Goal: Check status: Check status

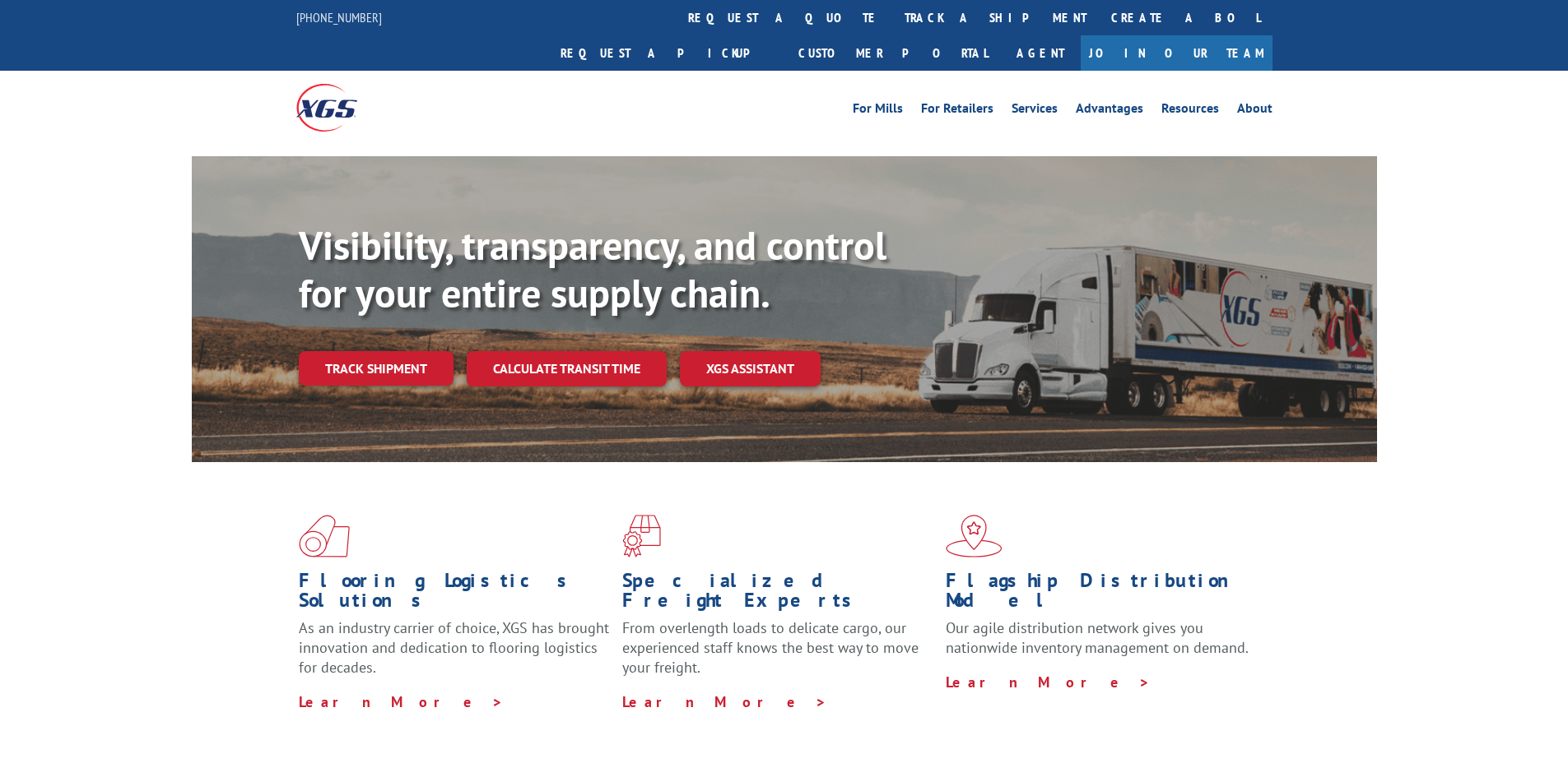
click at [367, 362] on div "Visibility, transparency, and control for your entire supply chain. Track shipm…" at bounding box center [838, 337] width 1078 height 230
drag, startPoint x: 370, startPoint y: 351, endPoint x: 372, endPoint y: 342, distance: 9.2
click at [368, 352] on div "Visibility, transparency, and control for your entire supply chain. Track shipm…" at bounding box center [838, 337] width 1078 height 230
click at [378, 351] on link "Track shipment" at bounding box center [376, 368] width 155 height 34
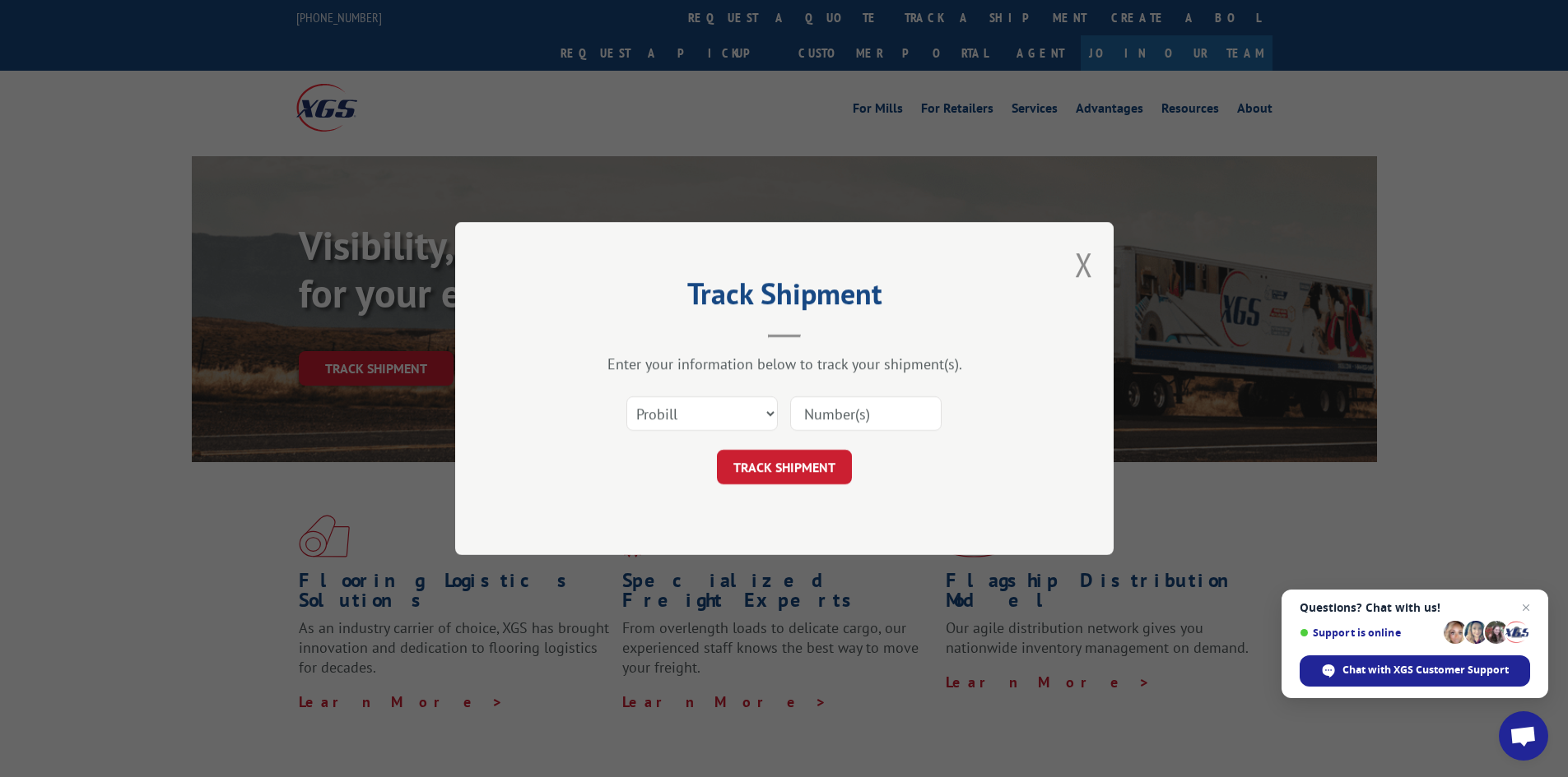
click at [828, 415] on input at bounding box center [866, 413] width 152 height 34
click at [865, 412] on input at bounding box center [866, 413] width 152 height 34
paste input "YKANAMMTZTP9VAY"
type input "YKANAMMTZTP9VAY"
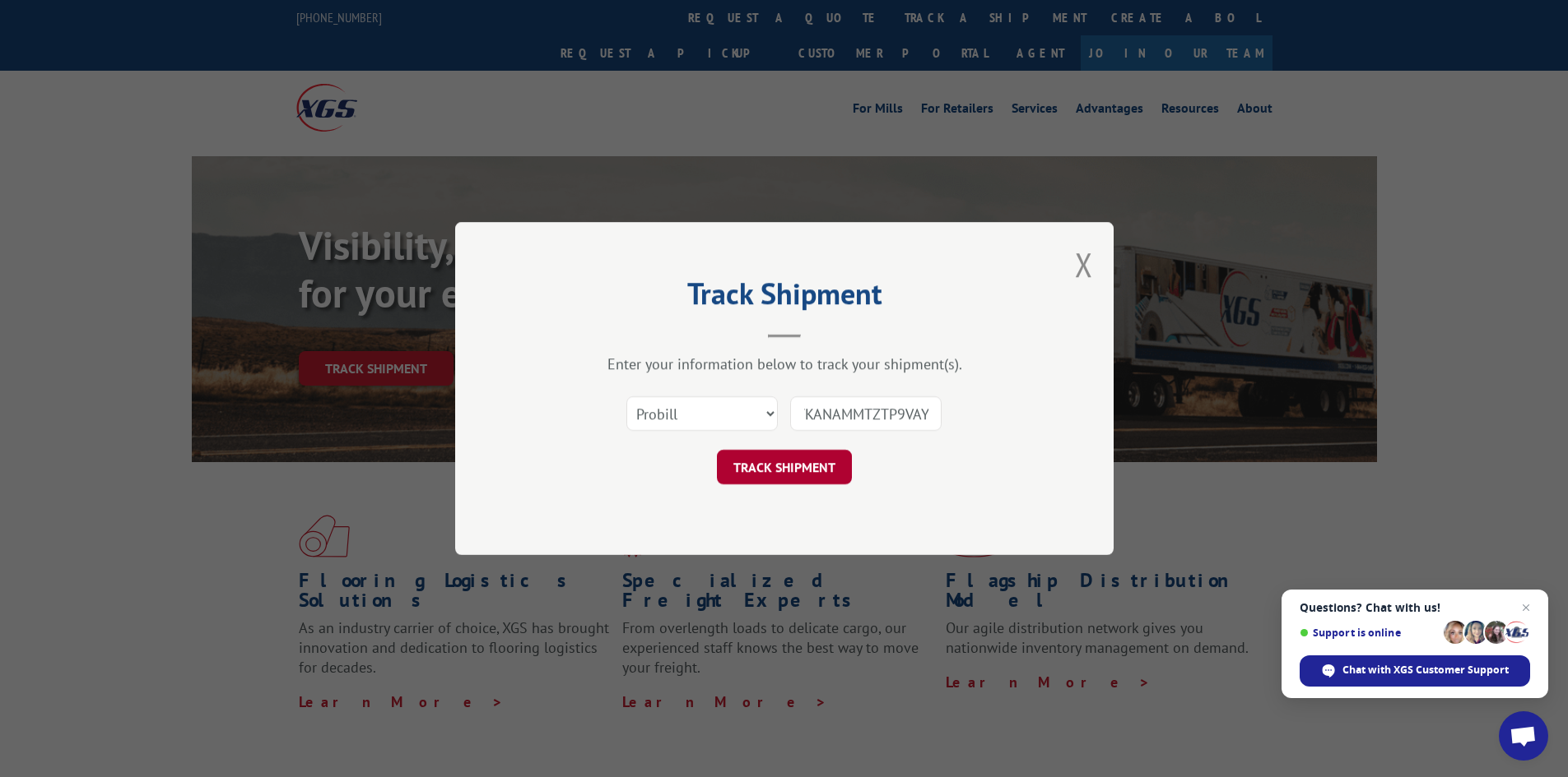
click at [787, 456] on button "TRACK SHIPMENT" at bounding box center [784, 467] width 135 height 34
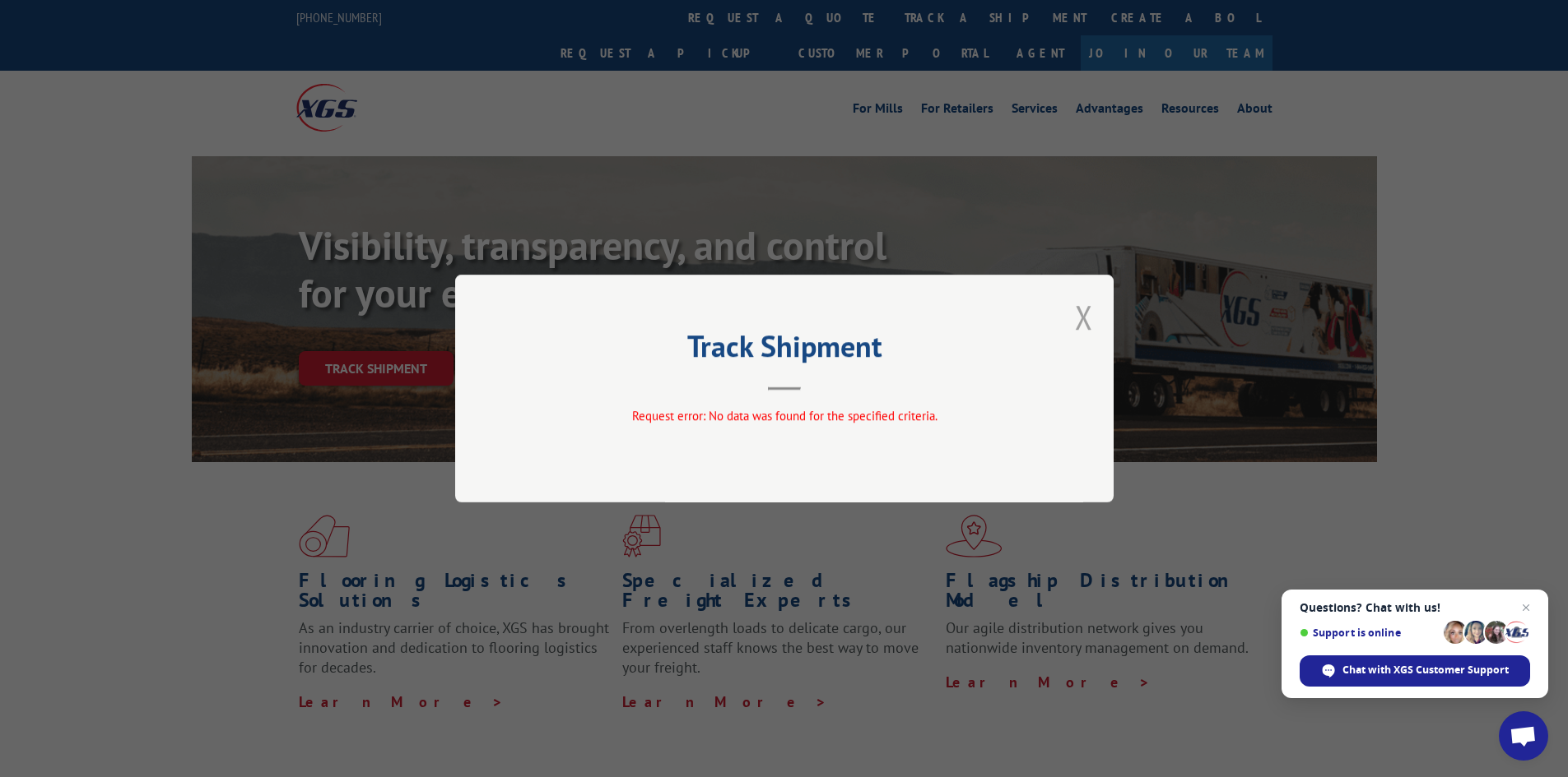
click at [1088, 337] on button "Close modal" at bounding box center [1084, 316] width 18 height 44
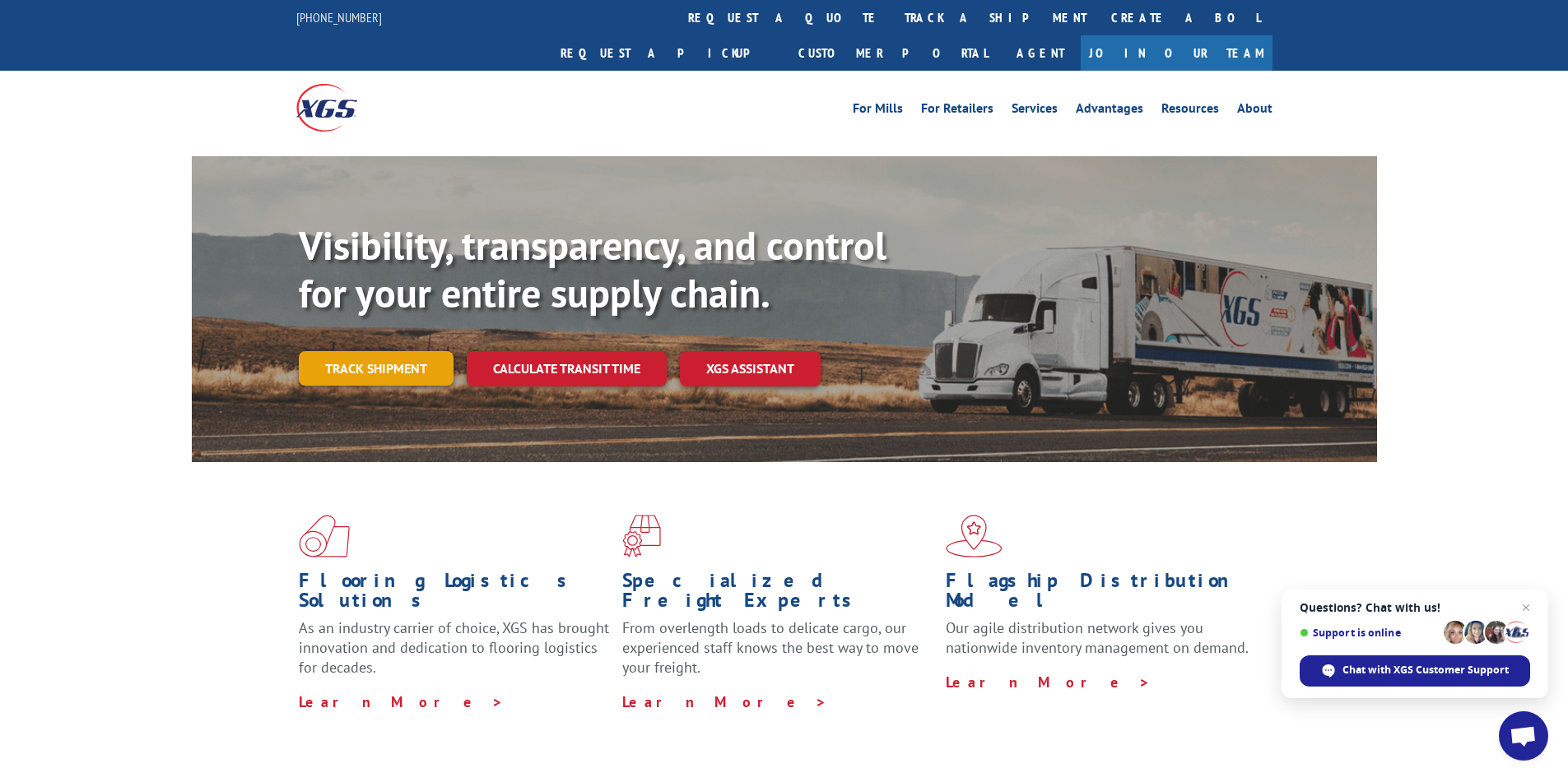
click at [308, 351] on link "Track shipment" at bounding box center [376, 368] width 155 height 34
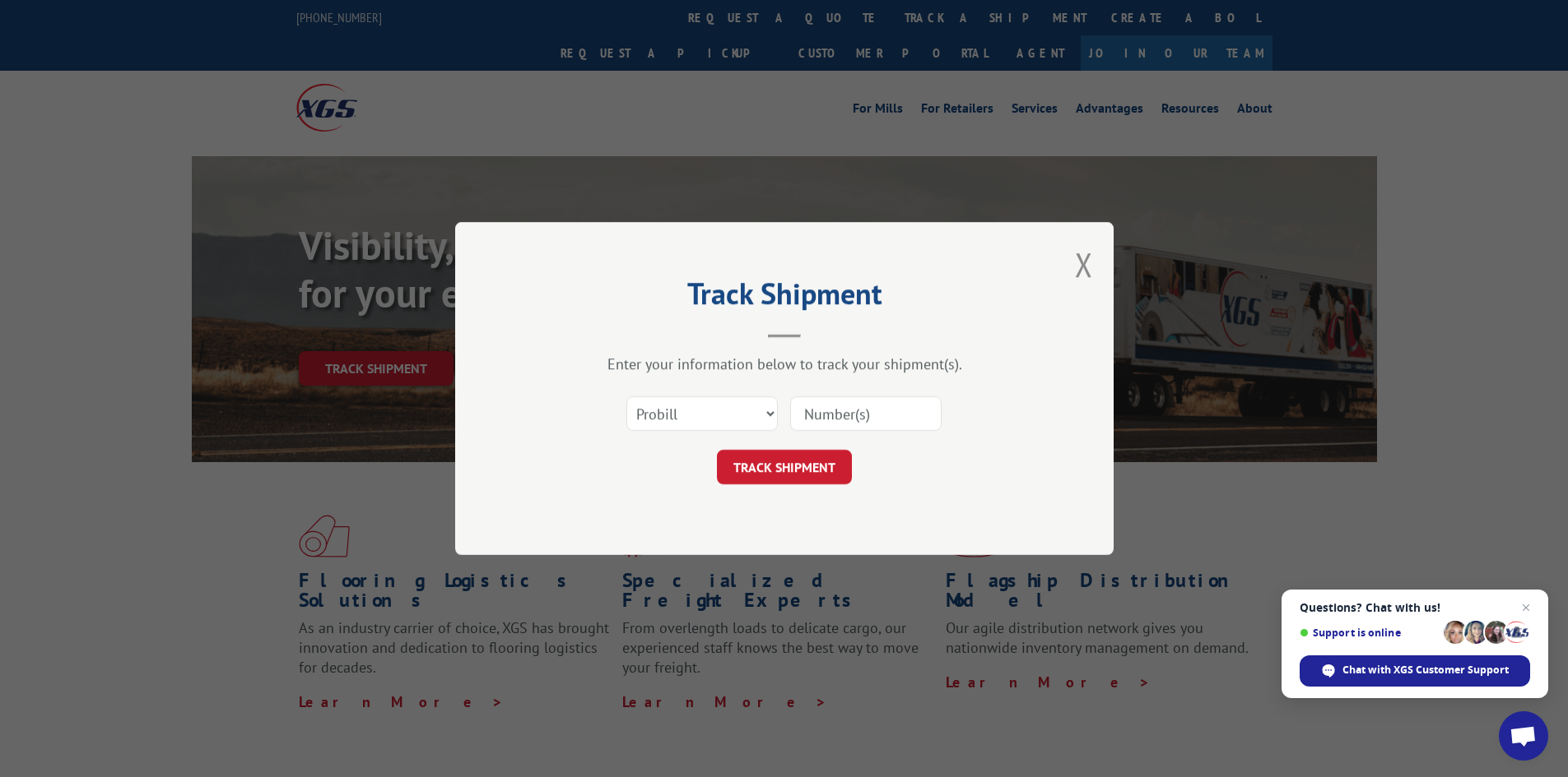
click at [837, 425] on input at bounding box center [866, 413] width 152 height 34
click at [729, 419] on select "Select category... Probill BOL PO" at bounding box center [702, 413] width 152 height 34
select select "bol"
click at [627, 396] on select "Select category... Probill BOL PO" at bounding box center [702, 413] width 152 height 34
click at [799, 427] on input at bounding box center [866, 413] width 152 height 34
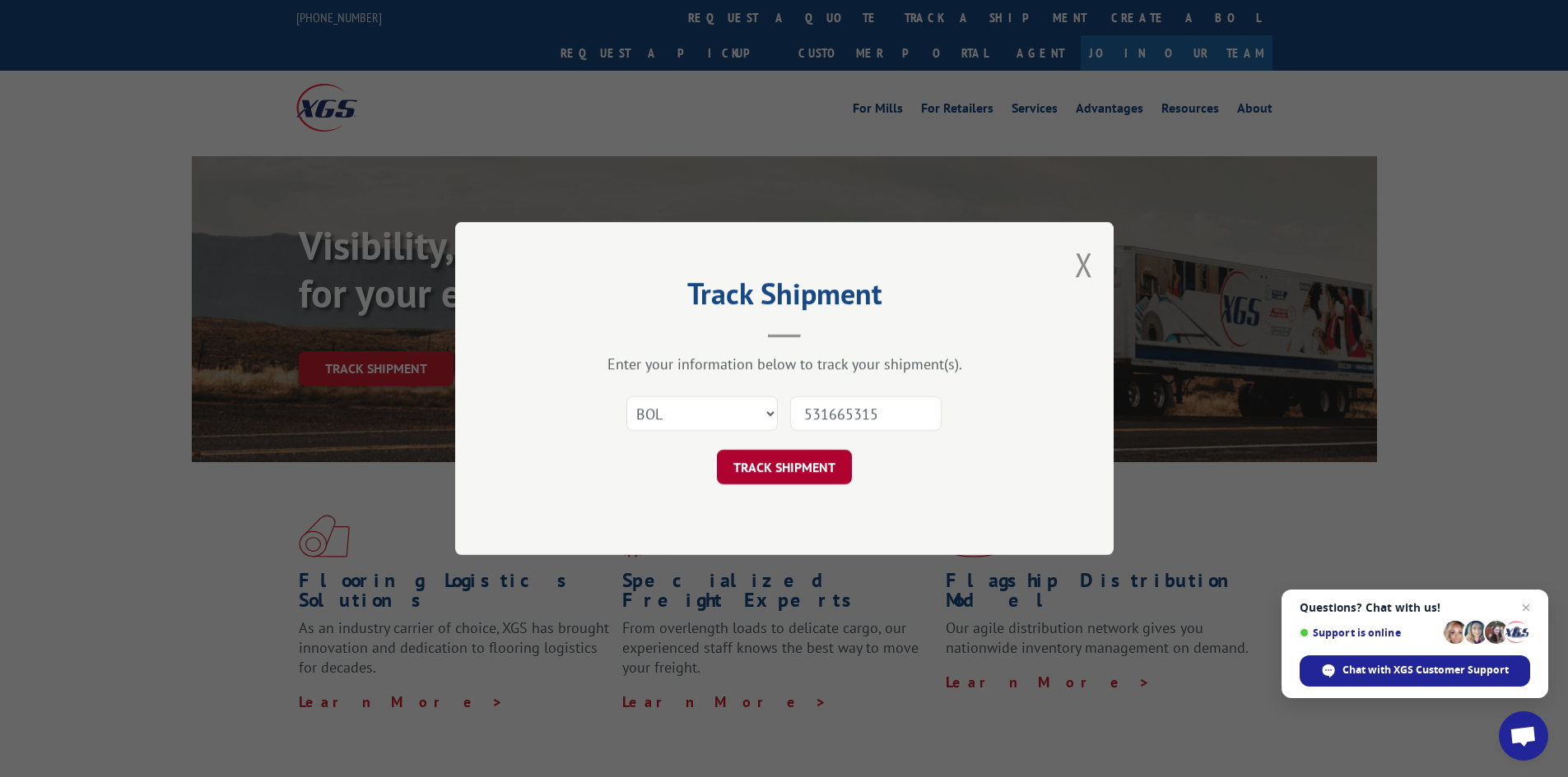
type input "531665315"
click at [808, 456] on button "TRACK SHIPMENT" at bounding box center [784, 467] width 135 height 34
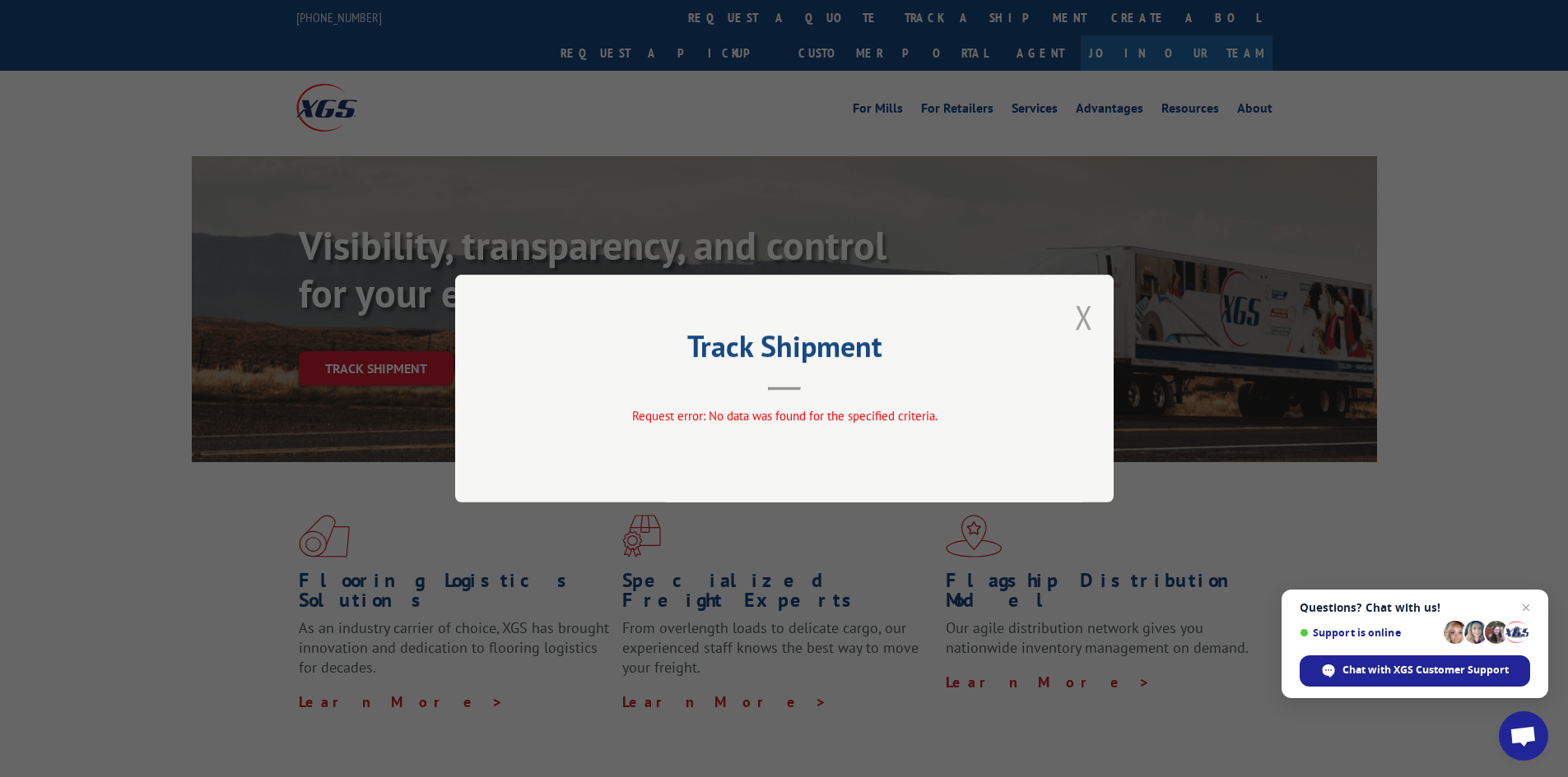
click at [1079, 314] on button "Close modal" at bounding box center [1084, 316] width 18 height 44
